Goal: Check status

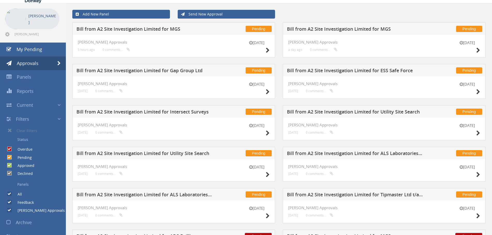
scroll to position [26, 0]
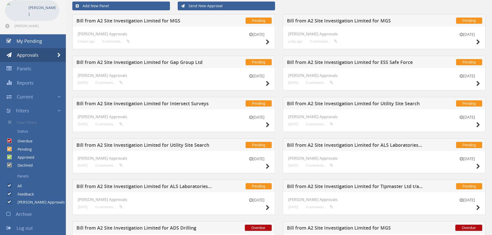
click at [9, 148] on input "Pending" at bounding box center [8, 148] width 3 height 3
checkbox input "false"
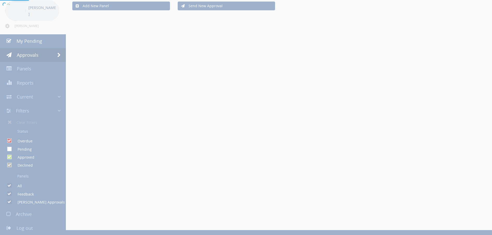
click at [8, 158] on div at bounding box center [246, 117] width 492 height 235
click at [10, 159] on div at bounding box center [246, 117] width 492 height 235
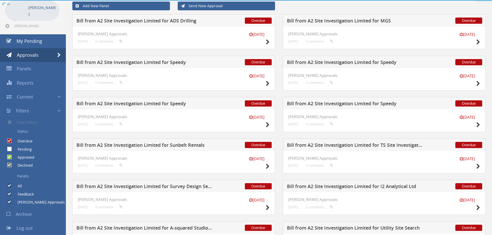
click at [10, 159] on input "Approved" at bounding box center [8, 157] width 3 height 3
checkbox input "false"
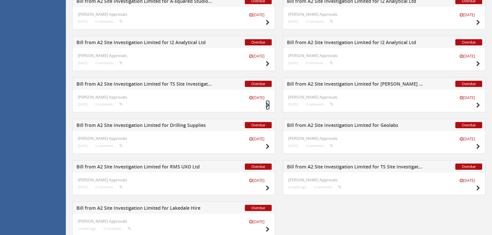
scroll to position [354, 0]
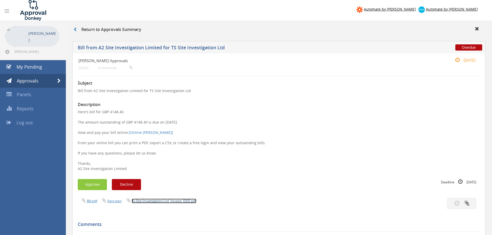
click at [158, 202] on link "Ts-Site-Investigation-Ltd_Invoice_0202.pdf" at bounding box center [164, 201] width 65 height 5
click at [143, 201] on link "Ts-Site-Investigation-Ltd_Invoice_0186.pdf" at bounding box center [164, 201] width 65 height 5
